Goal: Transaction & Acquisition: Purchase product/service

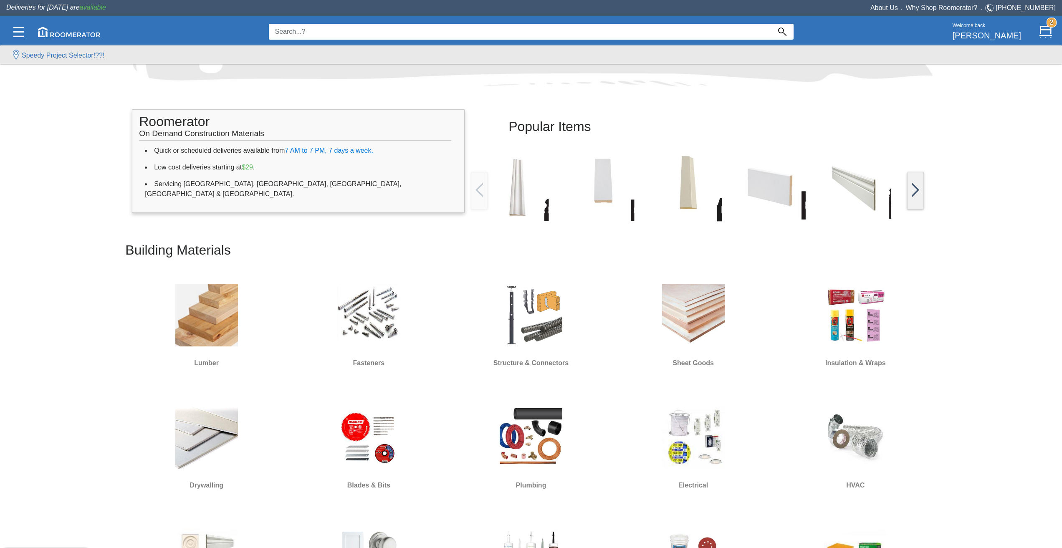
scroll to position [209, 0]
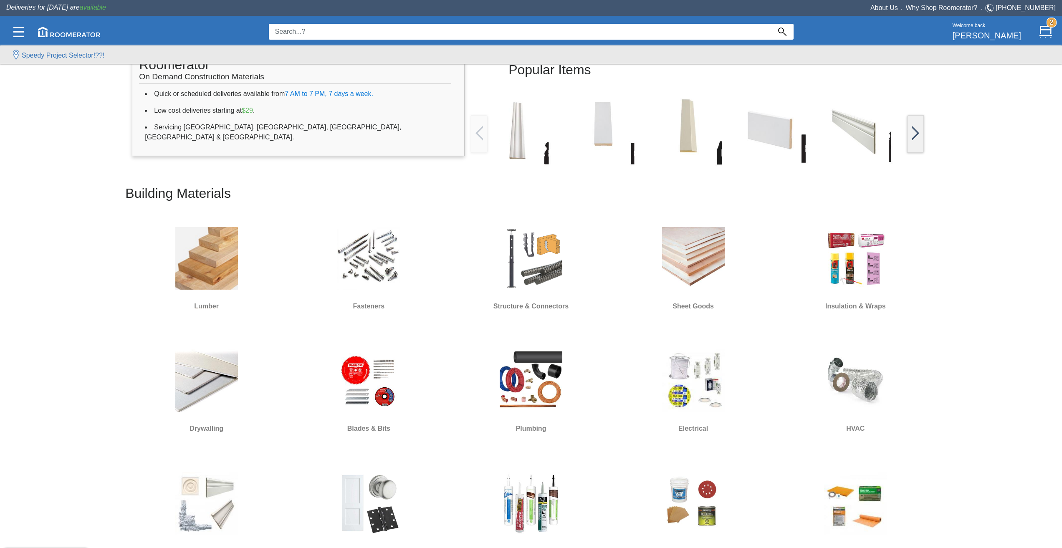
click at [228, 294] on div at bounding box center [207, 258] width 104 height 75
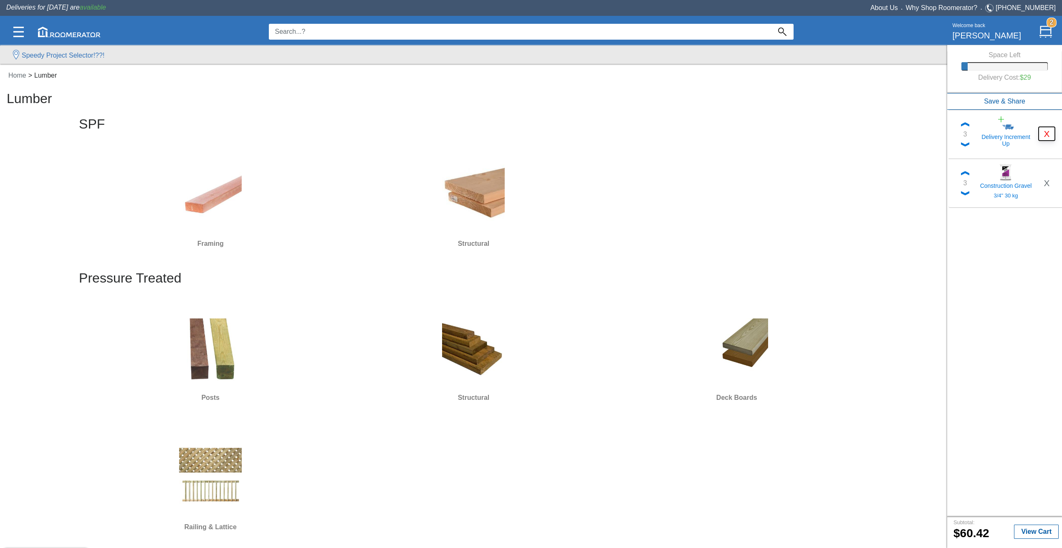
click at [1044, 134] on button "X" at bounding box center [1047, 134] width 16 height 14
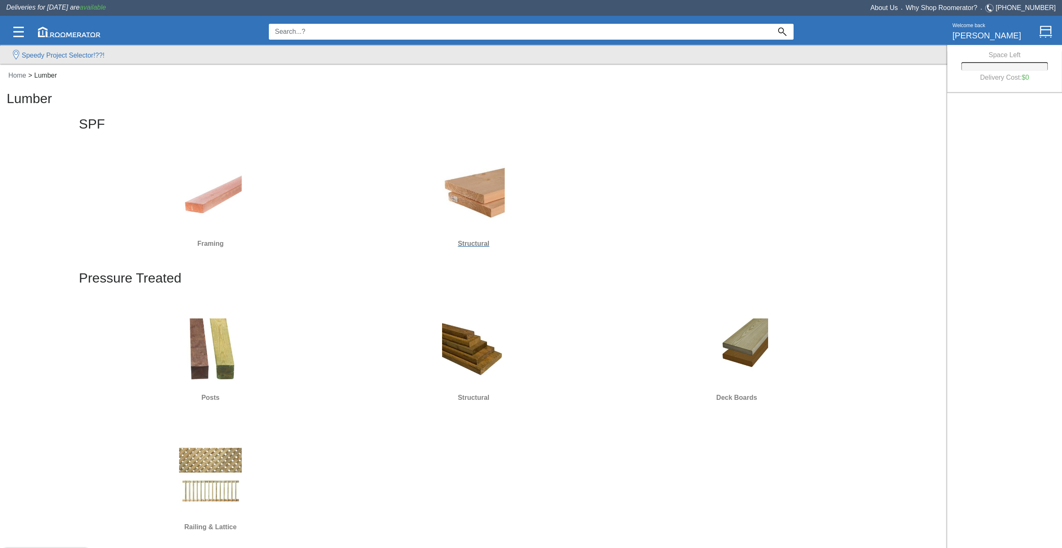
click at [475, 197] on img at bounding box center [473, 196] width 63 height 63
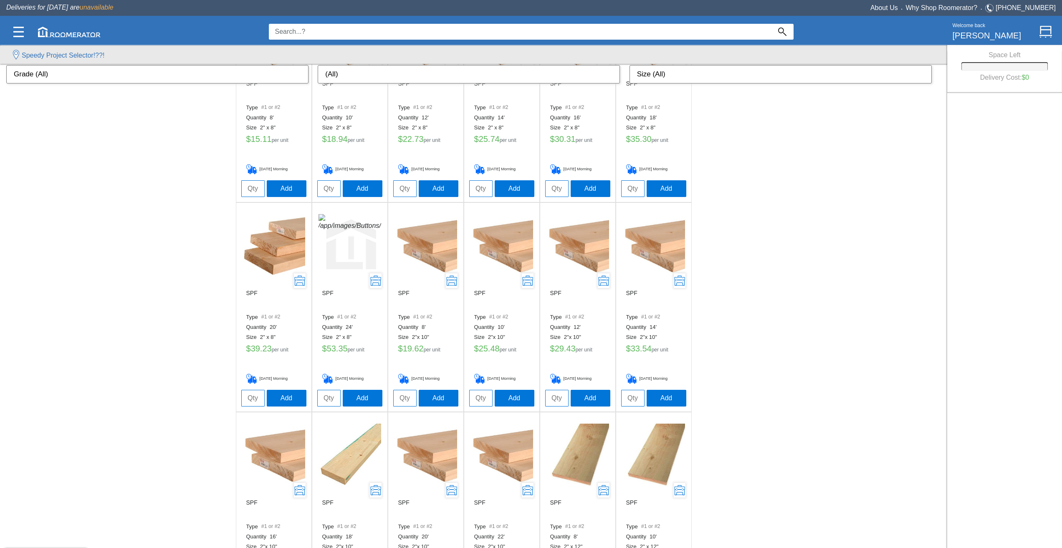
scroll to position [251, 0]
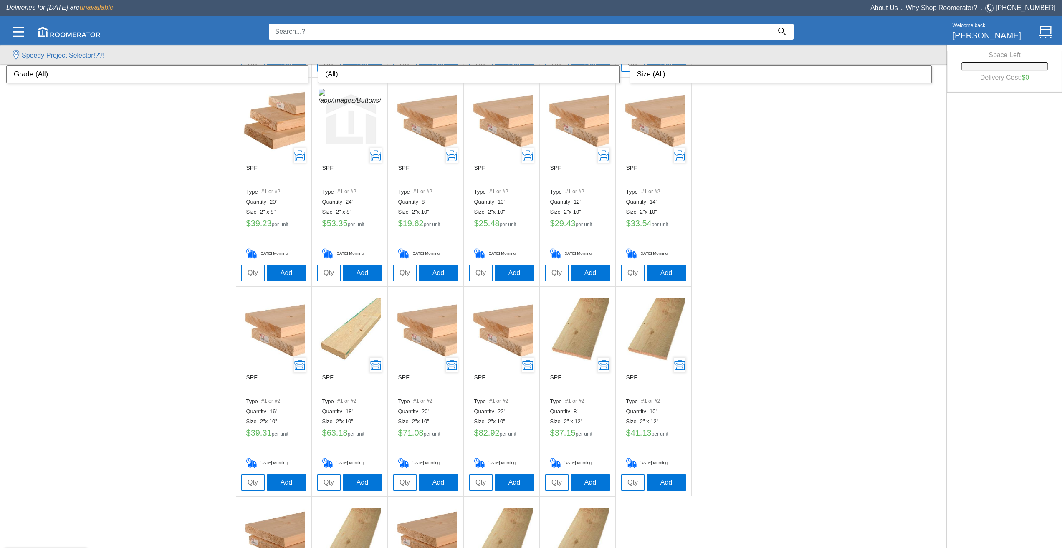
click at [256, 272] on input "tel" at bounding box center [252, 273] width 23 height 17
type input "38"
click at [276, 272] on button "Add" at bounding box center [287, 272] width 40 height 17
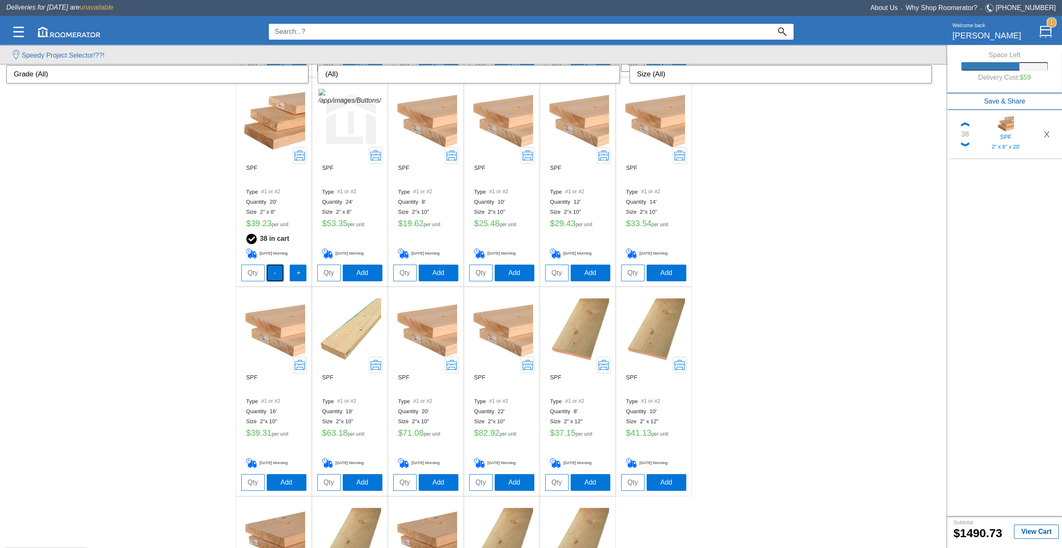
click at [276, 272] on button "-" at bounding box center [275, 273] width 17 height 17
click at [261, 271] on input "tel" at bounding box center [252, 273] width 23 height 17
type input "37"
click at [274, 273] on button "-" at bounding box center [275, 272] width 17 height 17
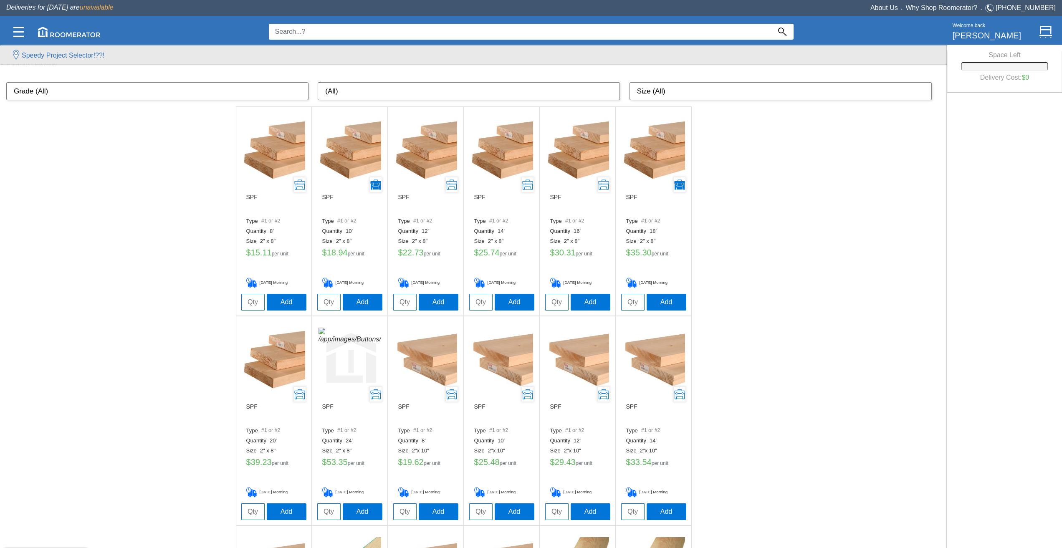
scroll to position [0, 0]
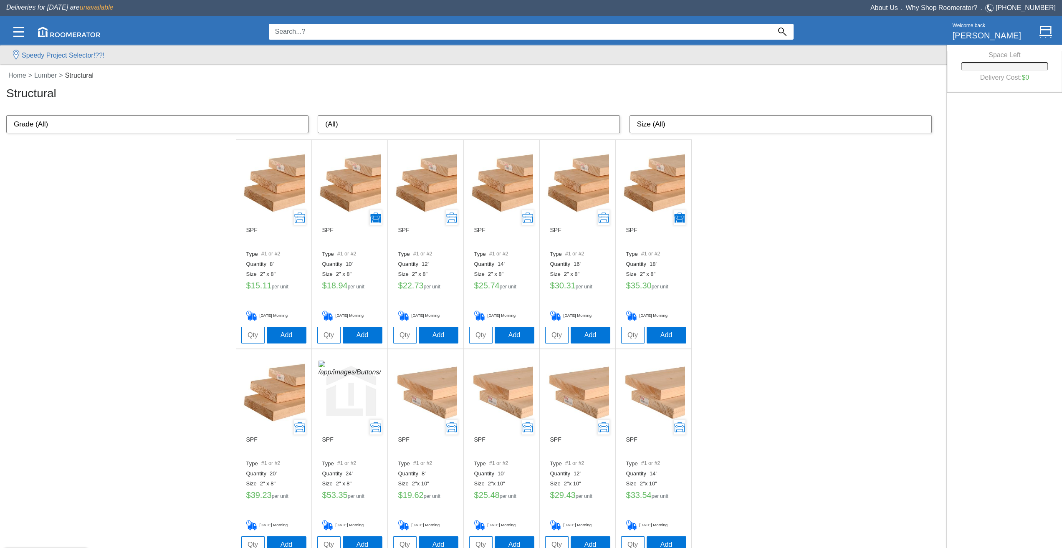
click at [559, 327] on input "tel" at bounding box center [556, 335] width 23 height 17
type input "82"
click at [583, 337] on button "Add" at bounding box center [591, 335] width 40 height 17
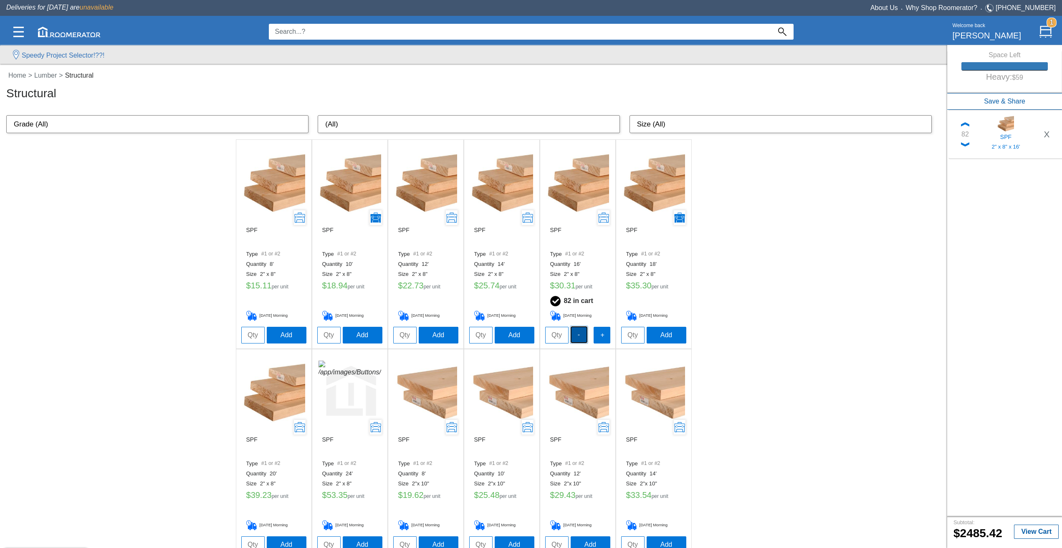
click at [579, 337] on button "-" at bounding box center [579, 335] width 17 height 17
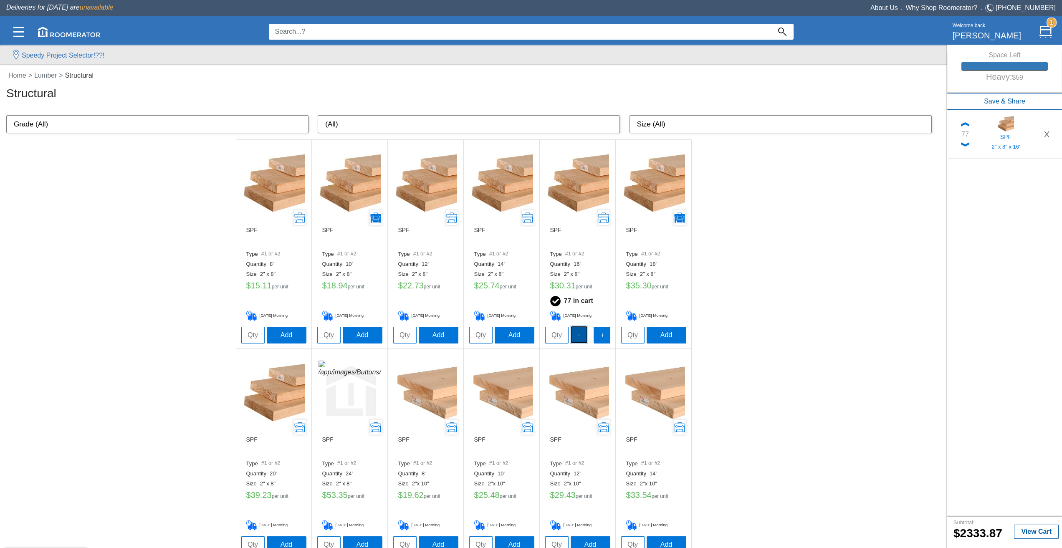
click at [579, 337] on button "-" at bounding box center [579, 335] width 17 height 17
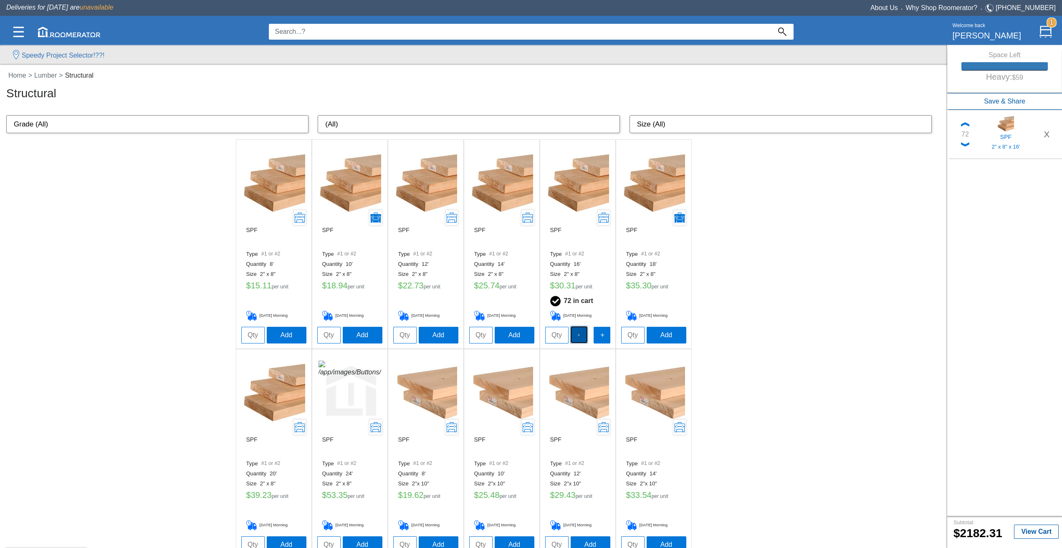
click at [580, 337] on button "-" at bounding box center [579, 335] width 17 height 17
click at [581, 336] on button "-" at bounding box center [579, 335] width 17 height 17
click at [582, 336] on button "-" at bounding box center [579, 335] width 17 height 17
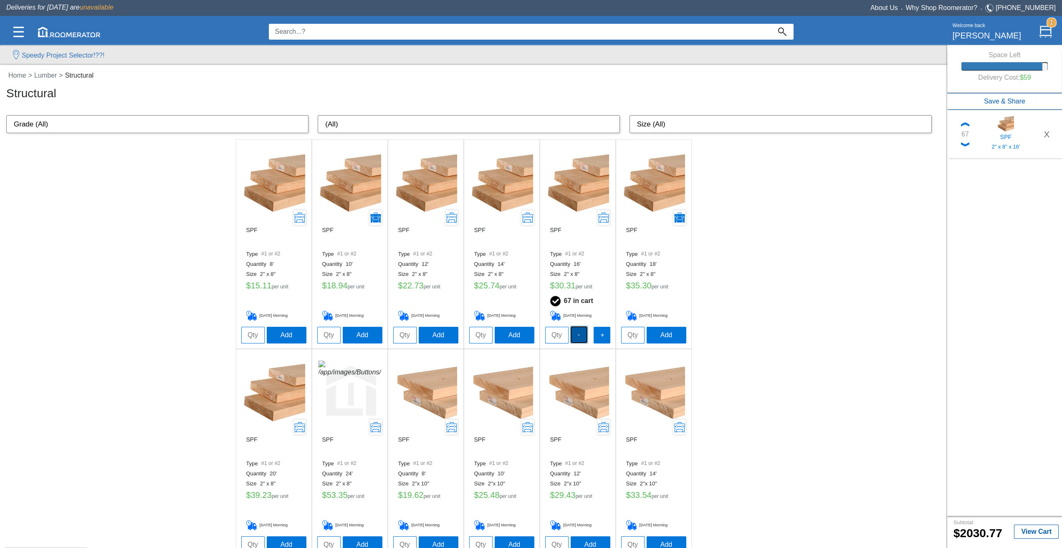
click at [582, 336] on button "-" at bounding box center [579, 335] width 17 height 17
click at [606, 337] on button "+" at bounding box center [602, 335] width 17 height 17
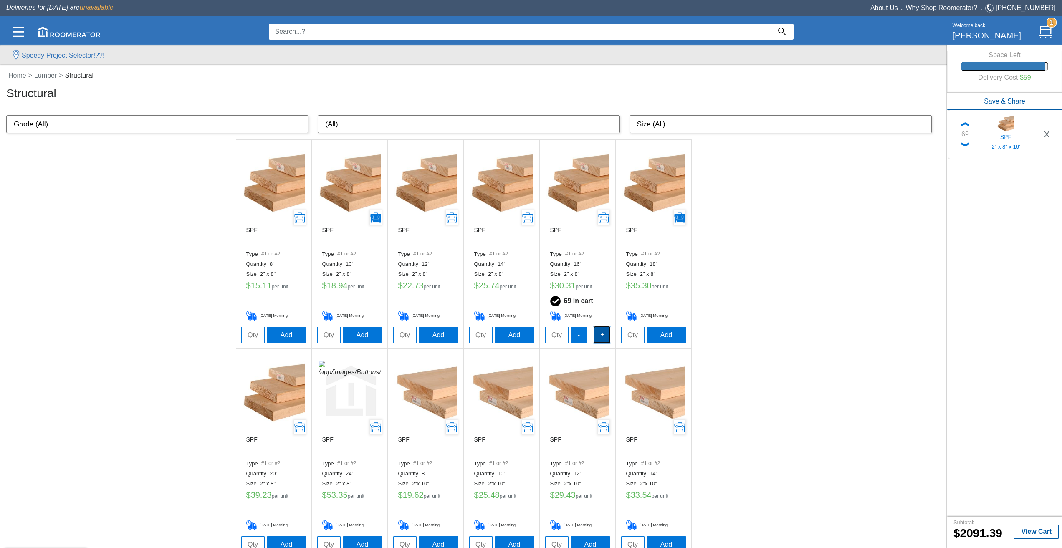
click at [606, 337] on button "+" at bounding box center [602, 335] width 17 height 17
